Goal: Information Seeking & Learning: Understand process/instructions

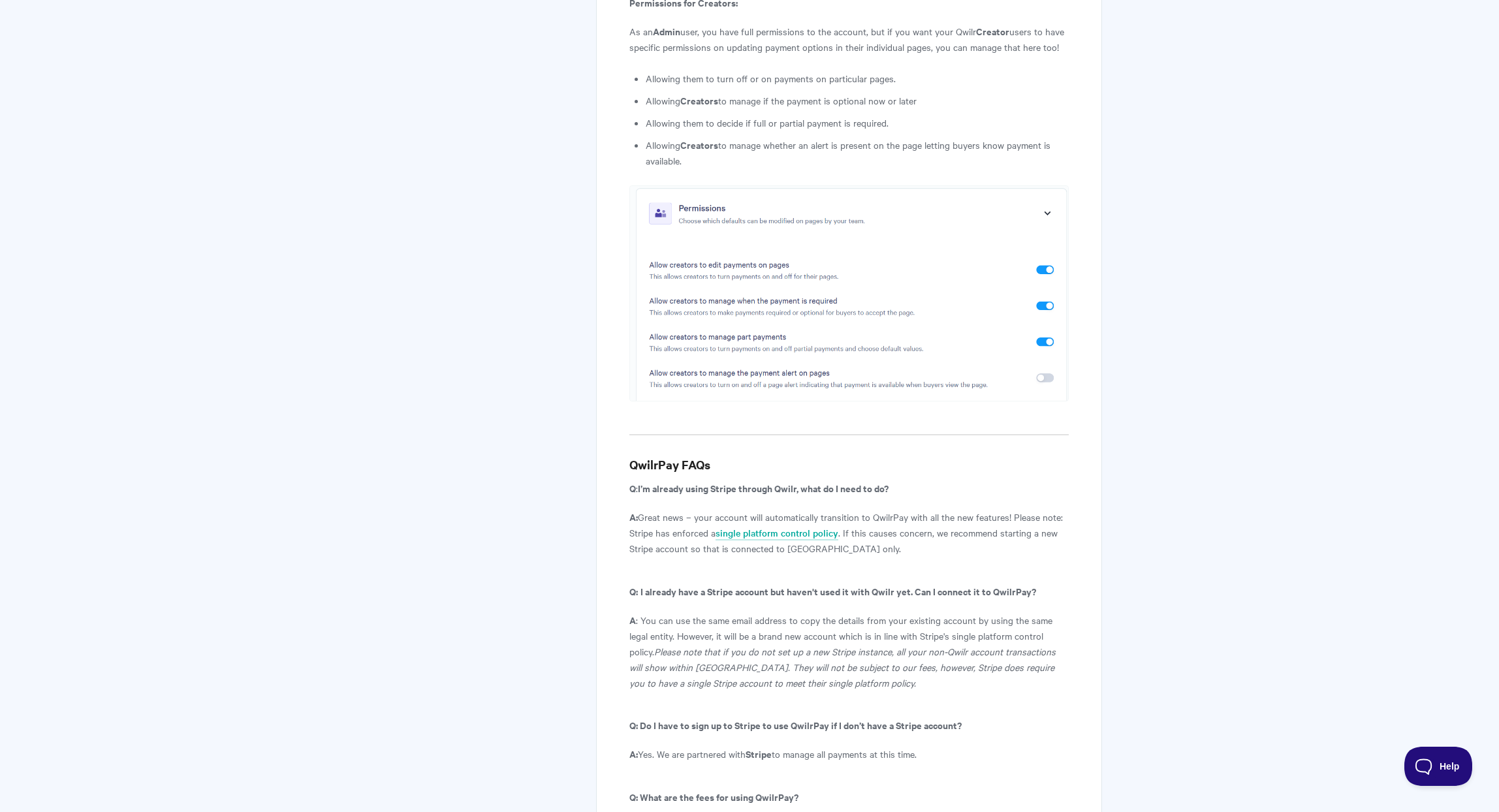
scroll to position [6591, 0]
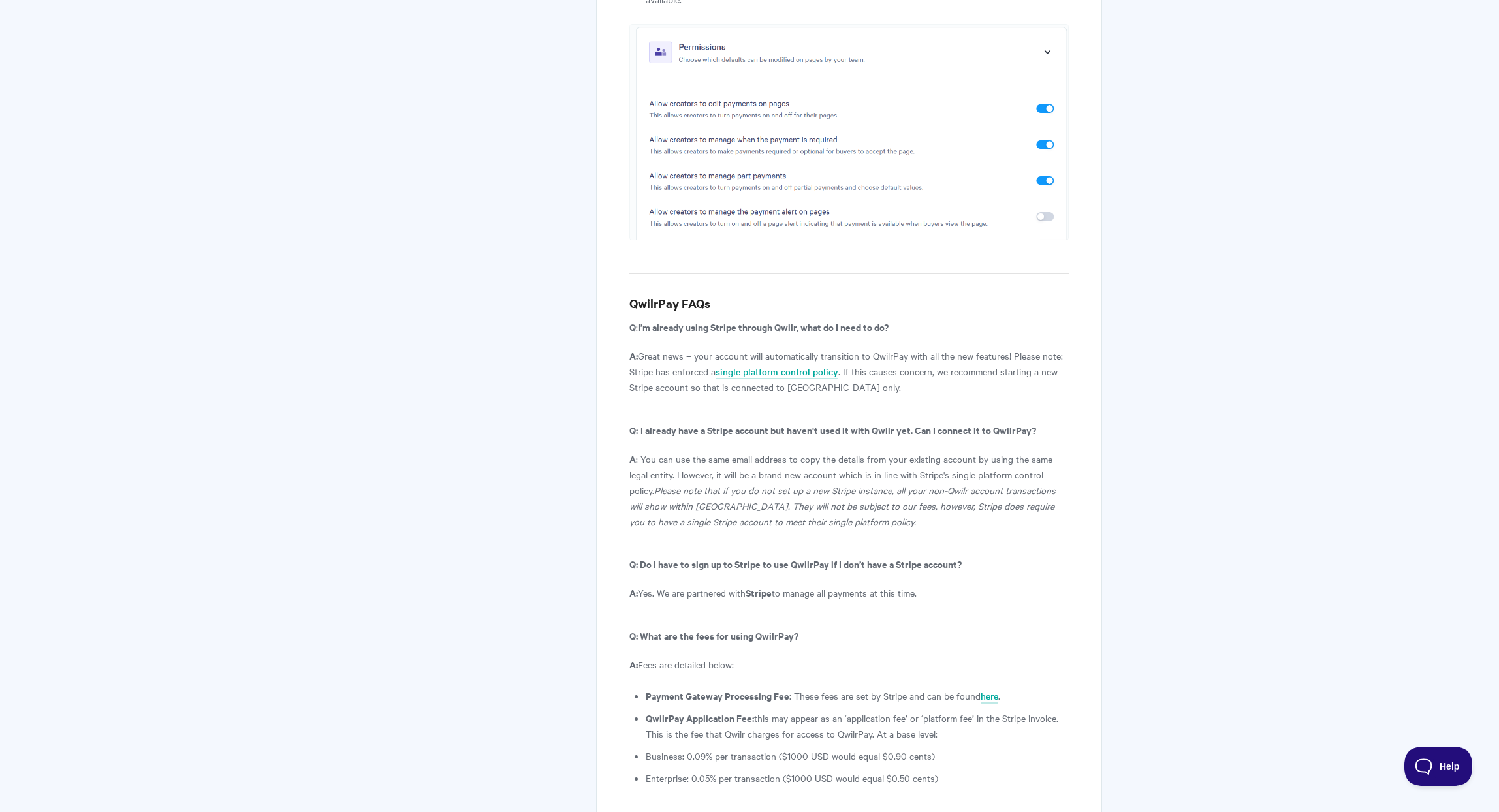
drag, startPoint x: 660, startPoint y: 436, endPoint x: 969, endPoint y: 430, distance: 309.1
click at [969, 584] on p "A: Yes. We are partnered with Stripe to manage all payments at this time." at bounding box center [849, 592] width 439 height 16
drag, startPoint x: 743, startPoint y: 195, endPoint x: 905, endPoint y: 199, distance: 162.0
click at [905, 348] on p "A: Great news – your account will automatically transition to QwilrPay with all…" at bounding box center [849, 371] width 439 height 47
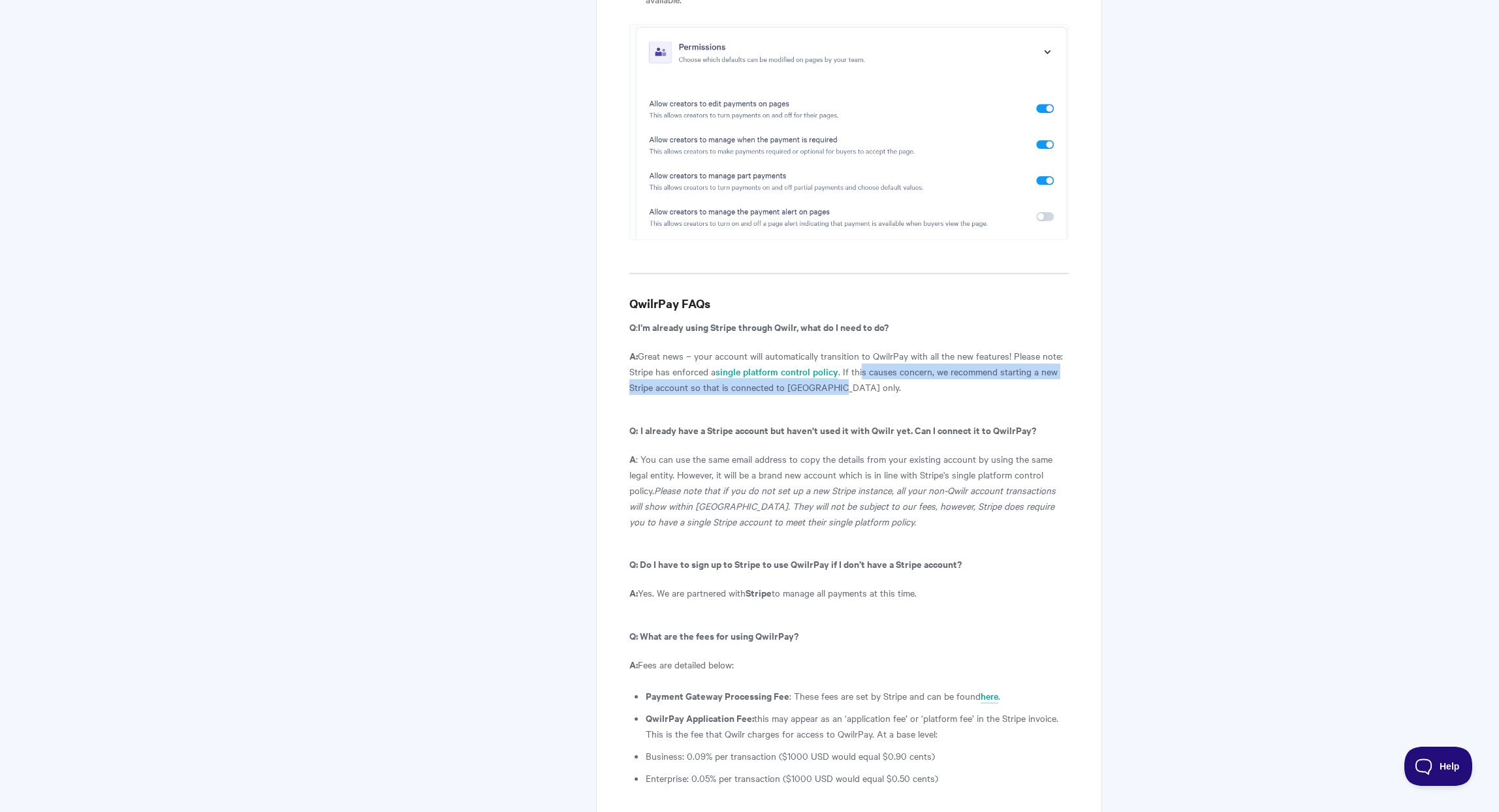
drag, startPoint x: 860, startPoint y: 211, endPoint x: 1065, endPoint y: 232, distance: 206.1
click at [1065, 348] on p "A: Great news – your account will automatically transition to QwilrPay with all…" at bounding box center [849, 371] width 439 height 47
click at [1033, 348] on p "A: Great news – your account will automatically transition to QwilrPay with all…" at bounding box center [849, 371] width 439 height 47
click at [799, 365] on link "single platform control policy" at bounding box center [777, 372] width 122 height 14
drag, startPoint x: 1015, startPoint y: 196, endPoint x: 1026, endPoint y: 220, distance: 26.4
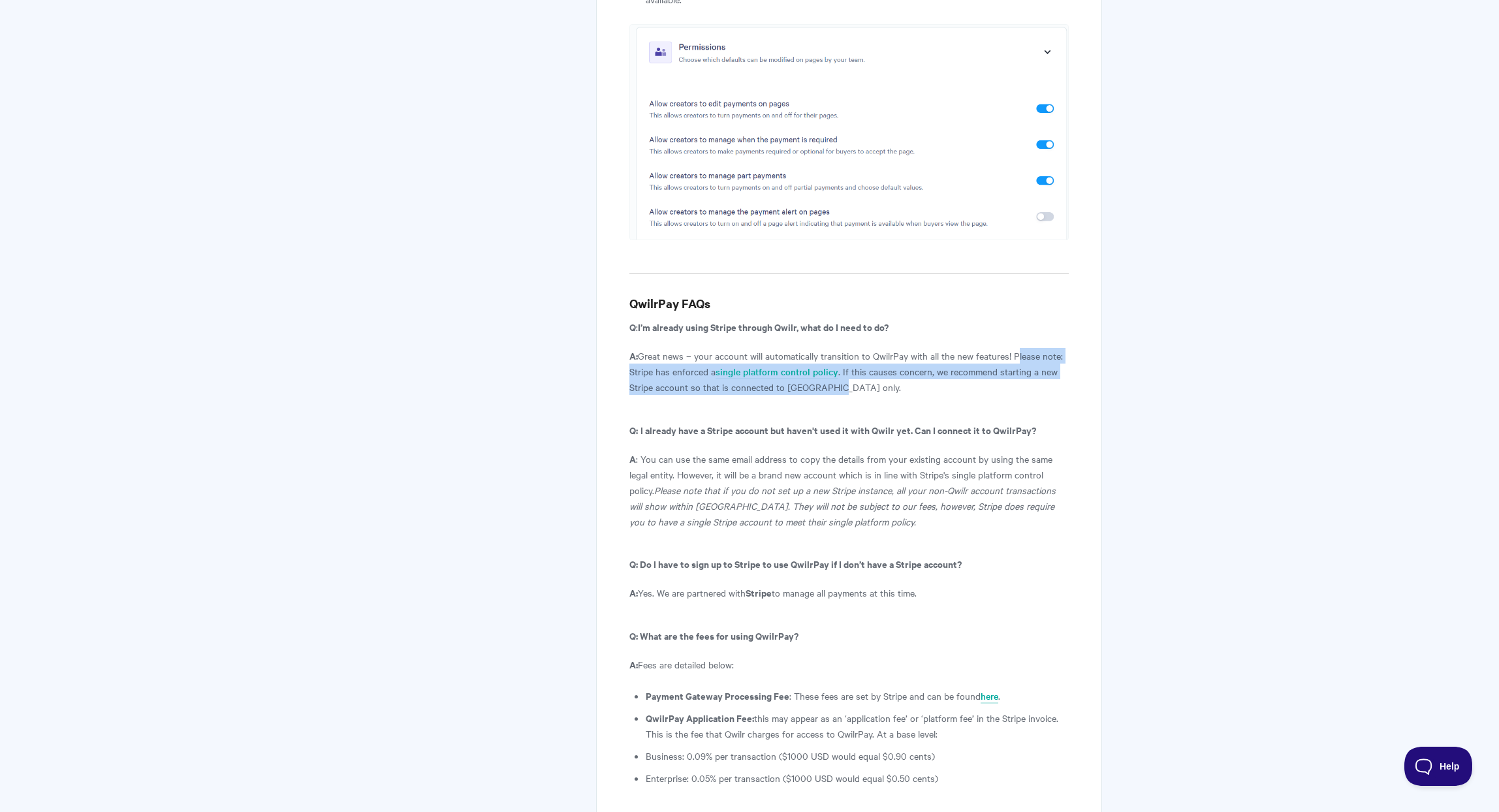
click at [1026, 348] on p "A: Great news – your account will automatically transition to QwilrPay with all…" at bounding box center [849, 371] width 439 height 47
copy p "Please note: Stripe has enforced a single platform control policy . If this cau…"
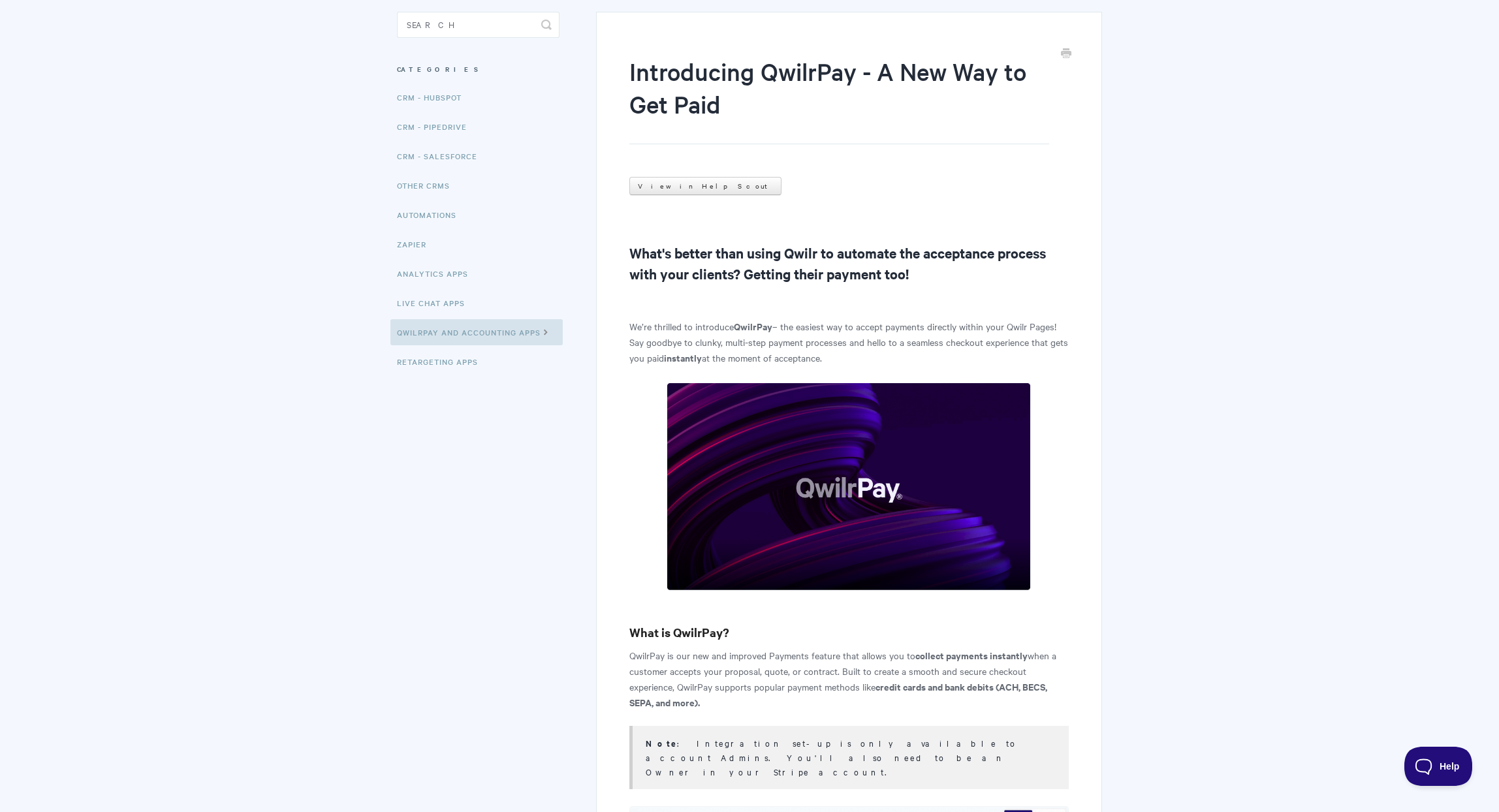
scroll to position [0, 0]
